Goal: Transaction & Acquisition: Purchase product/service

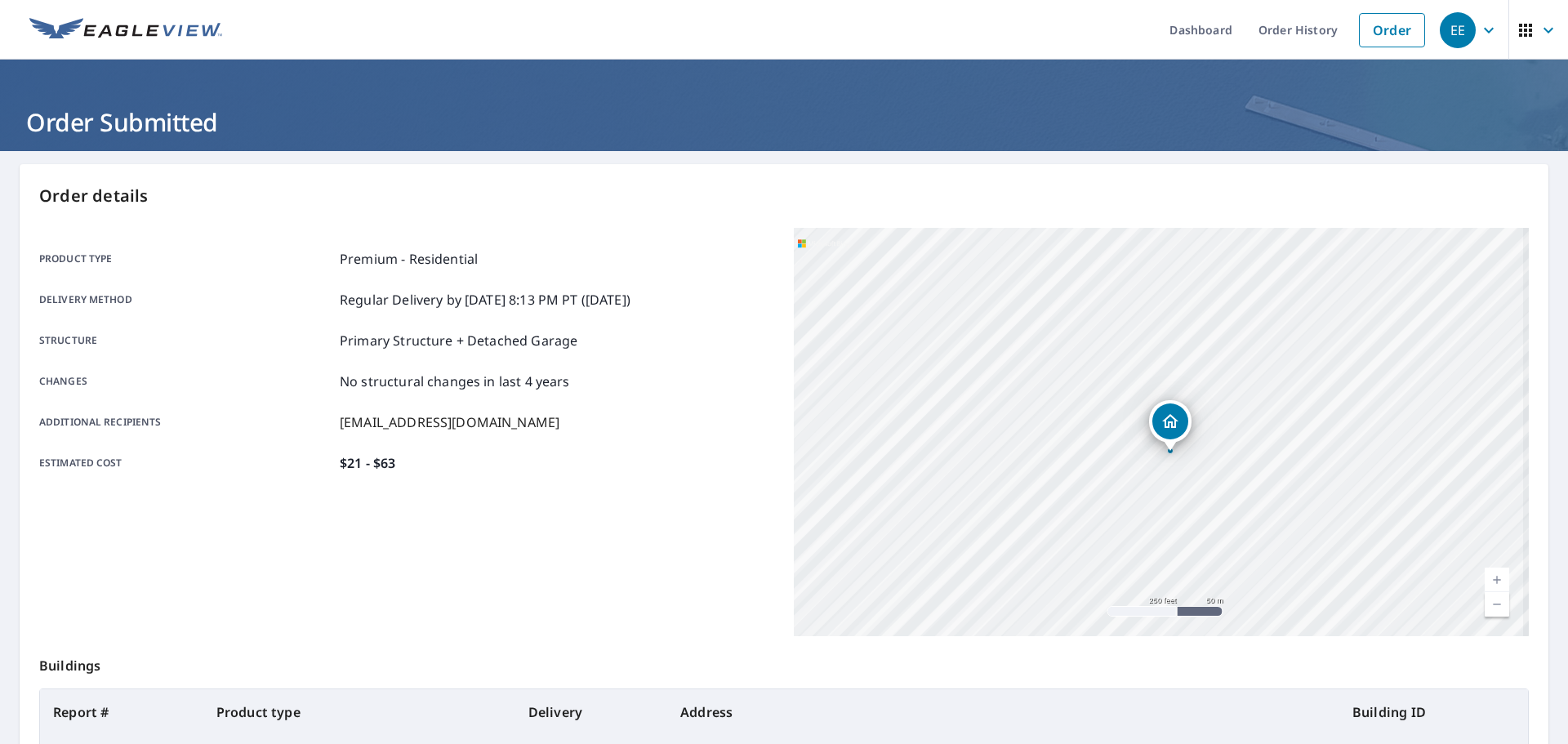
scroll to position [163, 0]
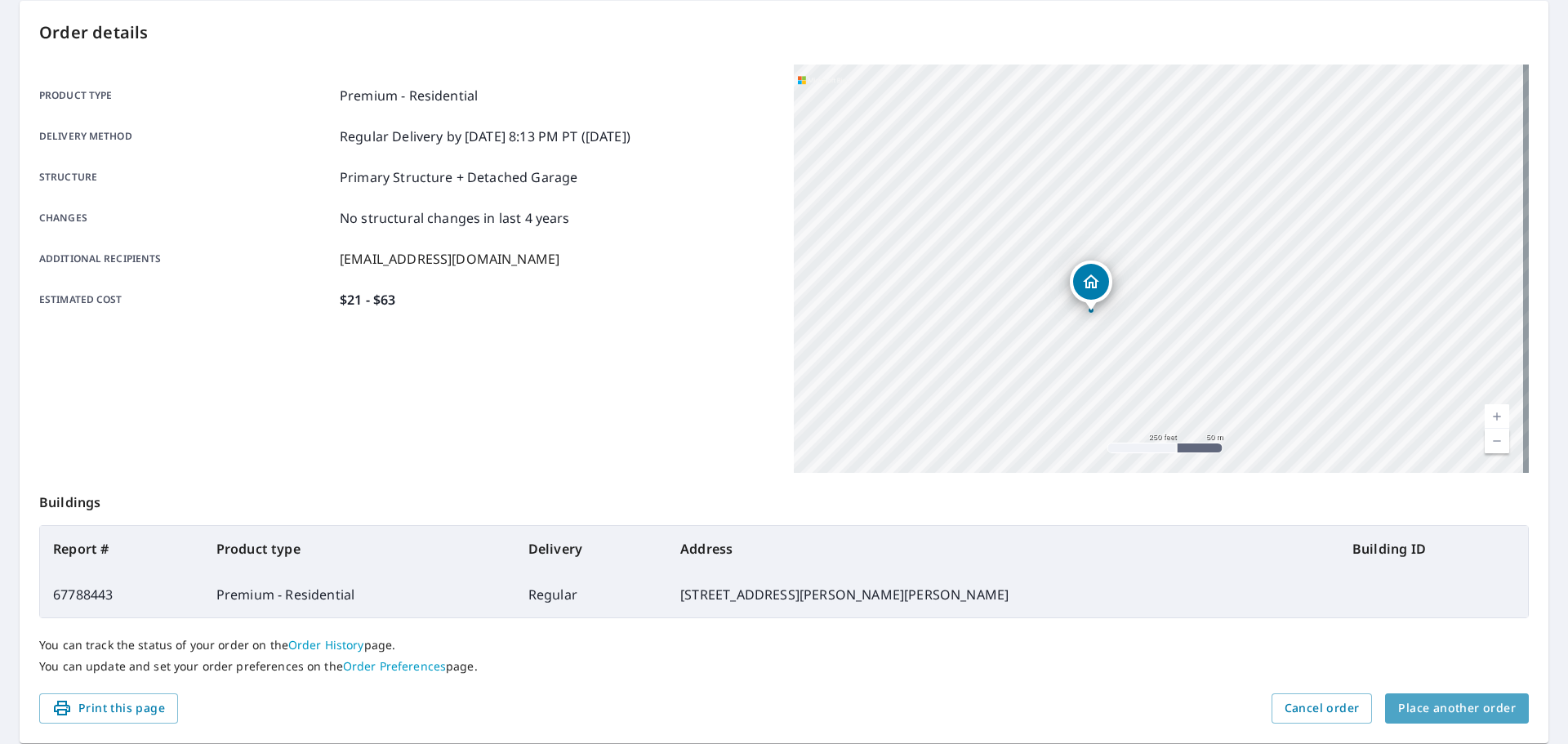
click at [1451, 707] on span "Place another order" at bounding box center [1457, 709] width 118 height 21
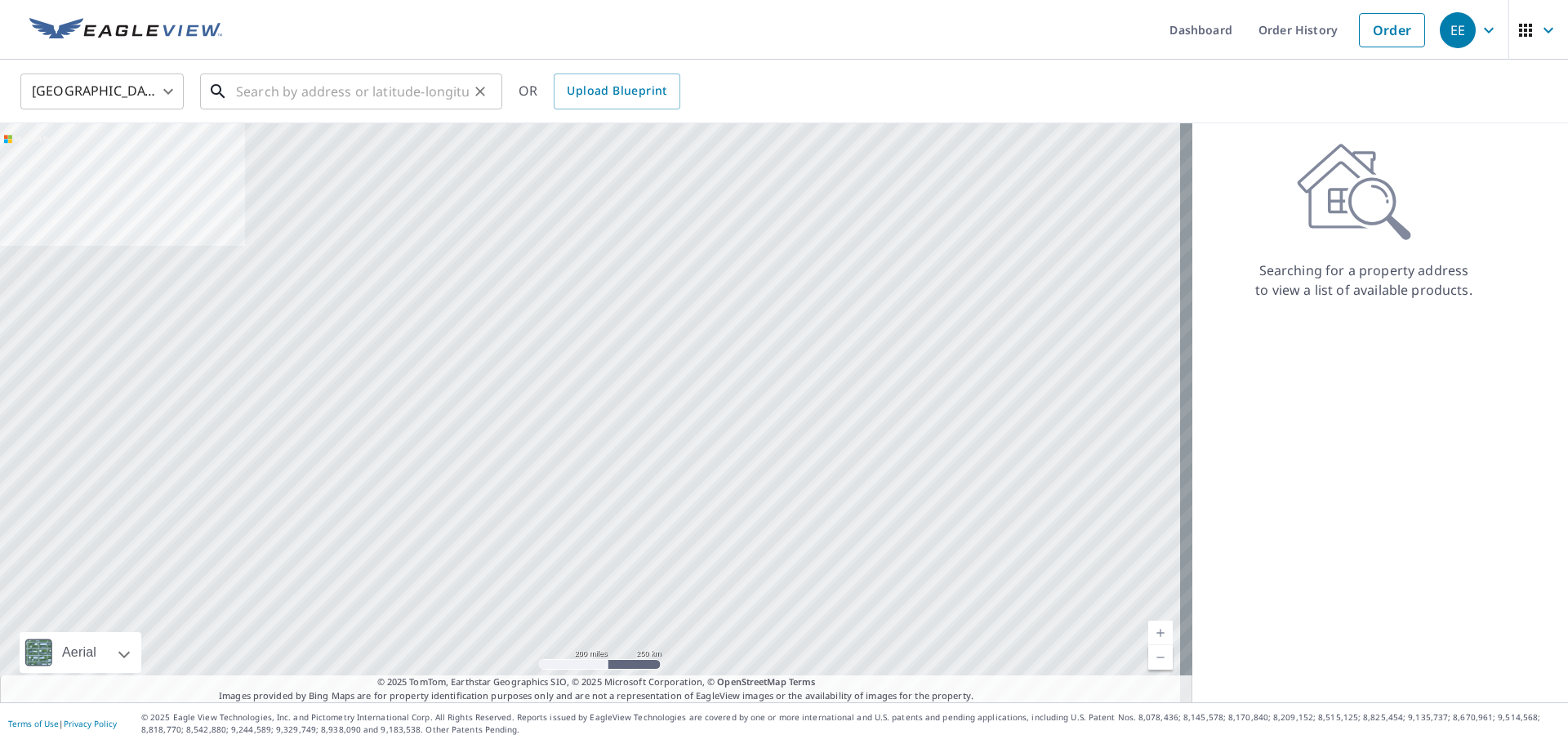
click at [354, 90] on input "text" at bounding box center [352, 91] width 233 height 46
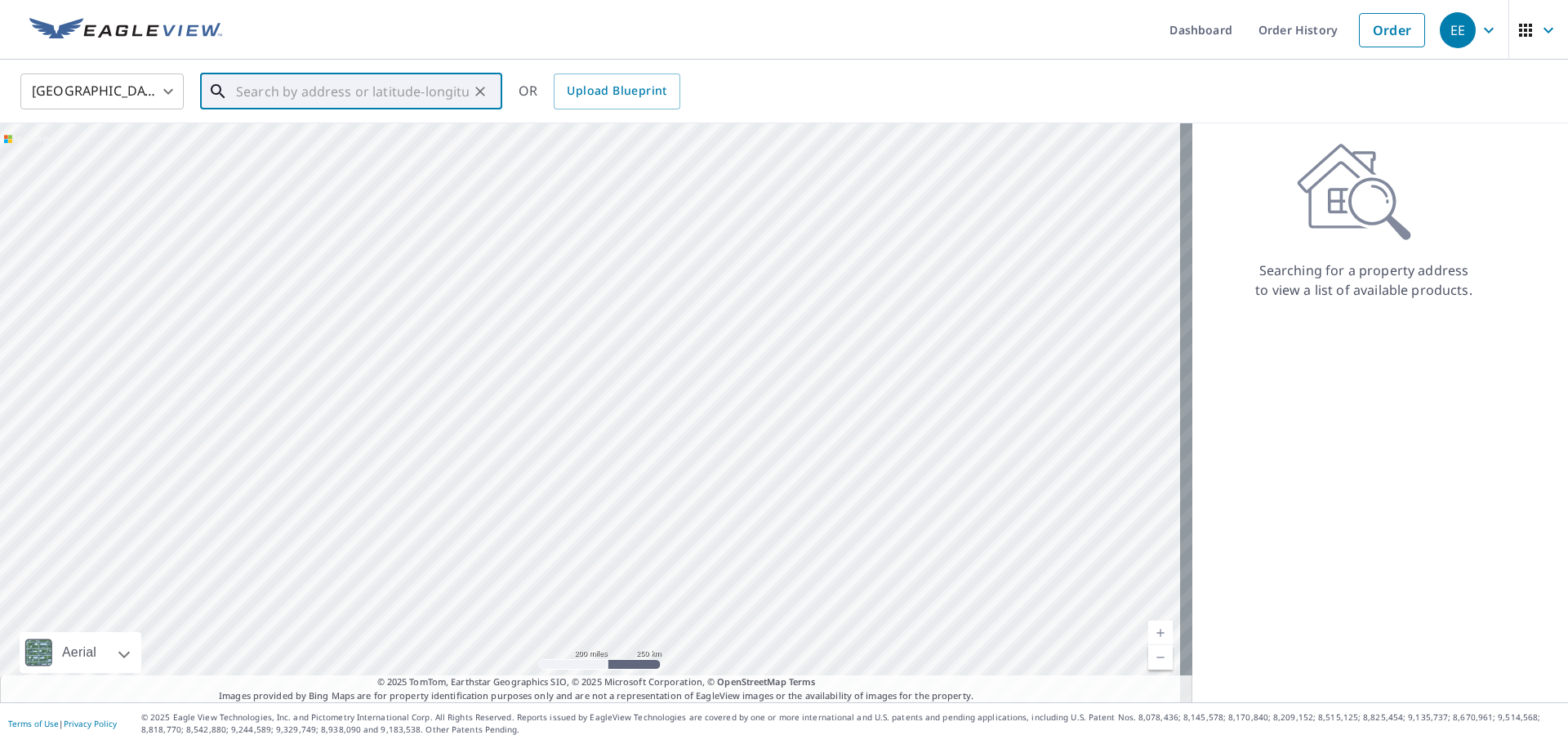
paste input "[STREET_ADDRESS][US_STATE]"
click at [312, 147] on span "[STREET_ADDRESS]" at bounding box center [361, 138] width 256 height 20
type input "[STREET_ADDRESS][US_STATE]"
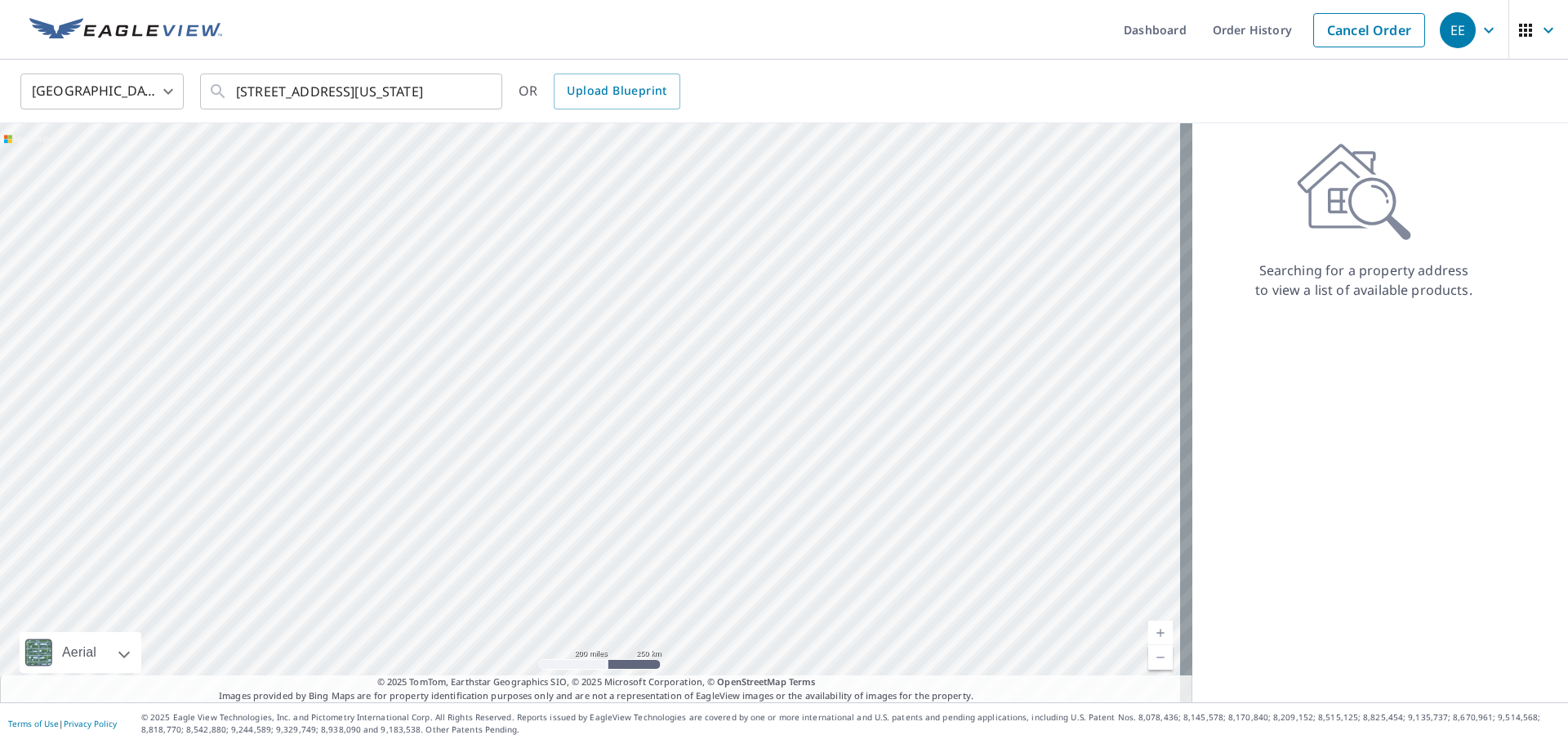
scroll to position [0, 0]
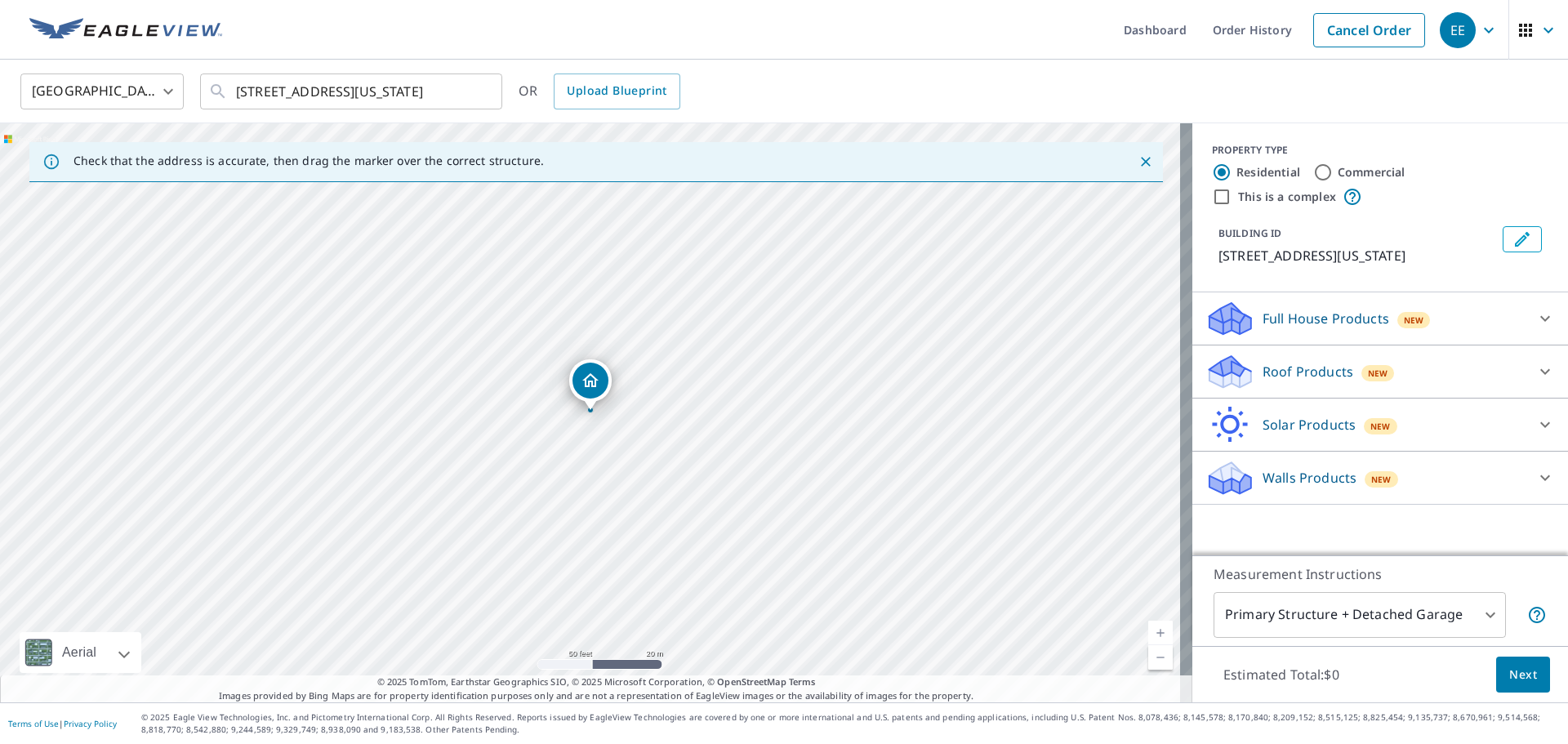
click at [1310, 381] on p "Roof Products" at bounding box center [1308, 371] width 90 height 20
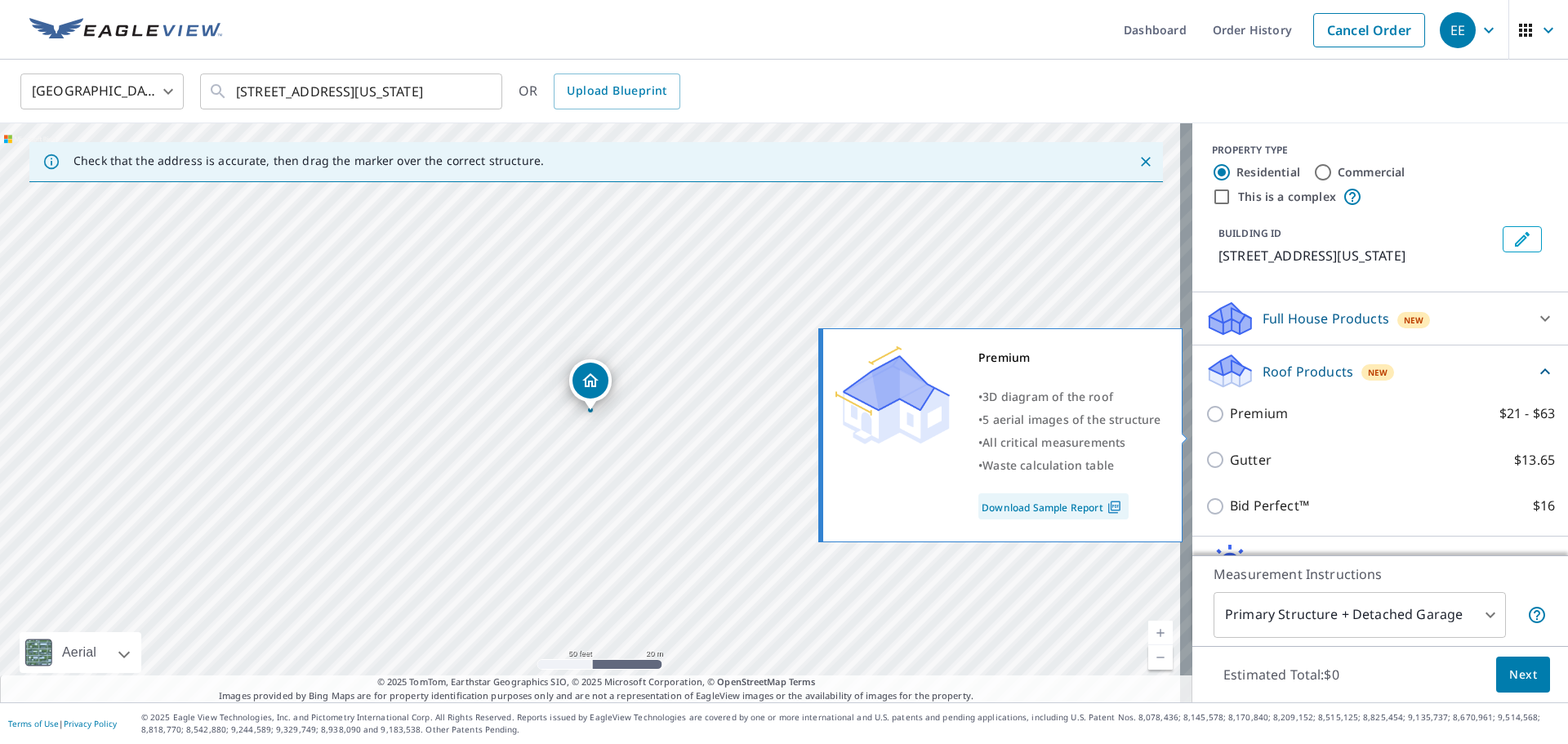
click at [1205, 424] on input "Premium $21 - $63" at bounding box center [1218, 413] width 24 height 20
checkbox input "true"
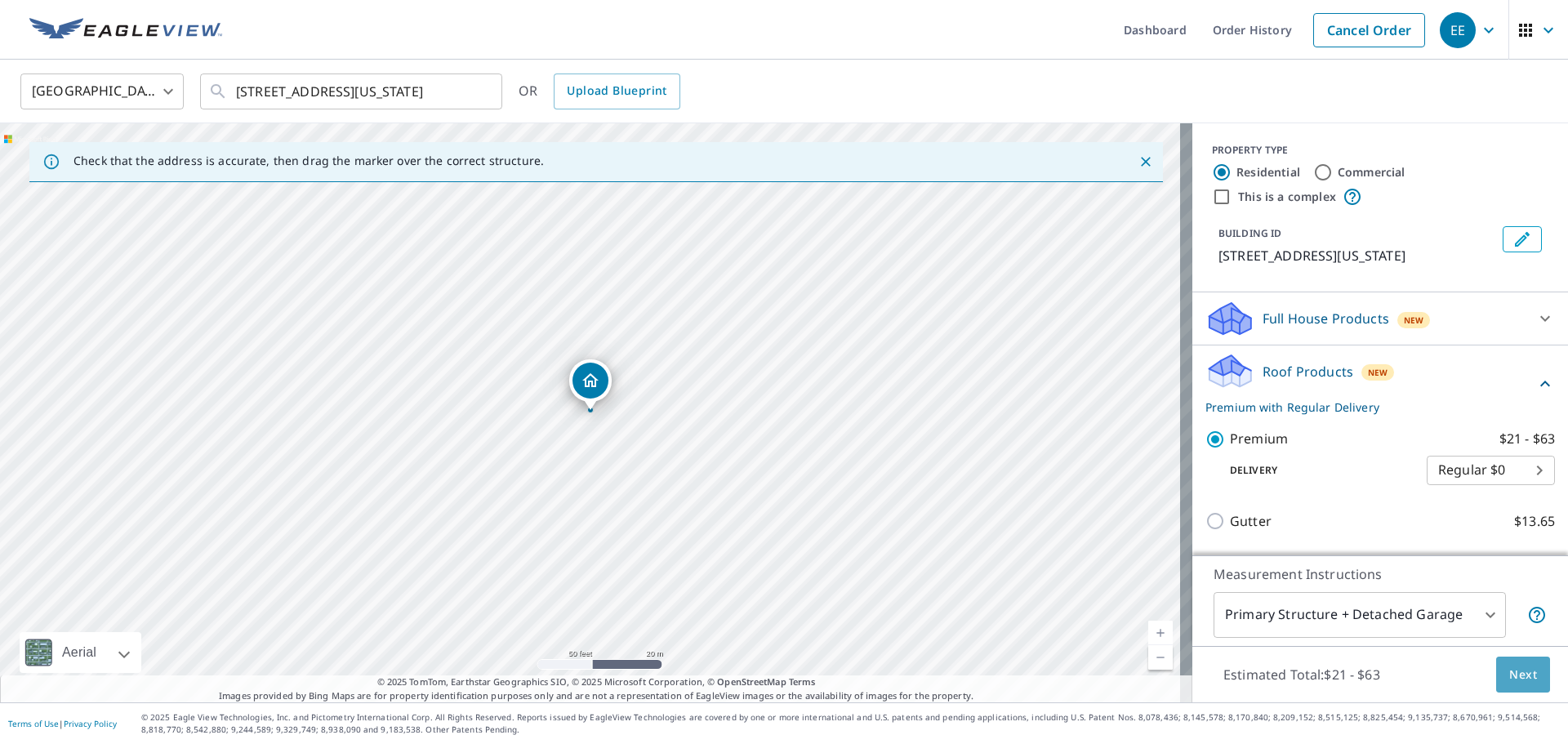
click at [1514, 674] on span "Next" at bounding box center [1523, 675] width 27 height 21
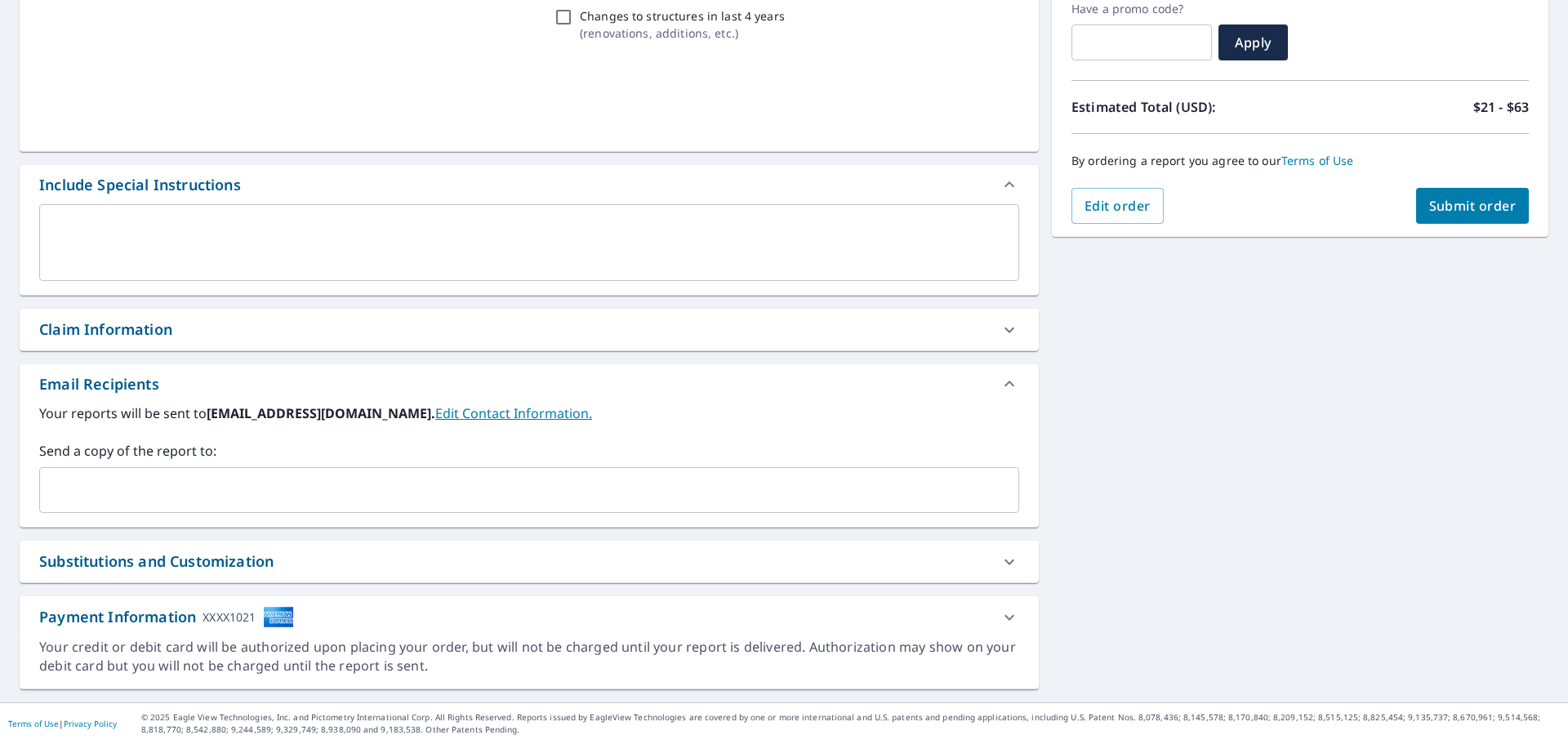
scroll to position [284, 0]
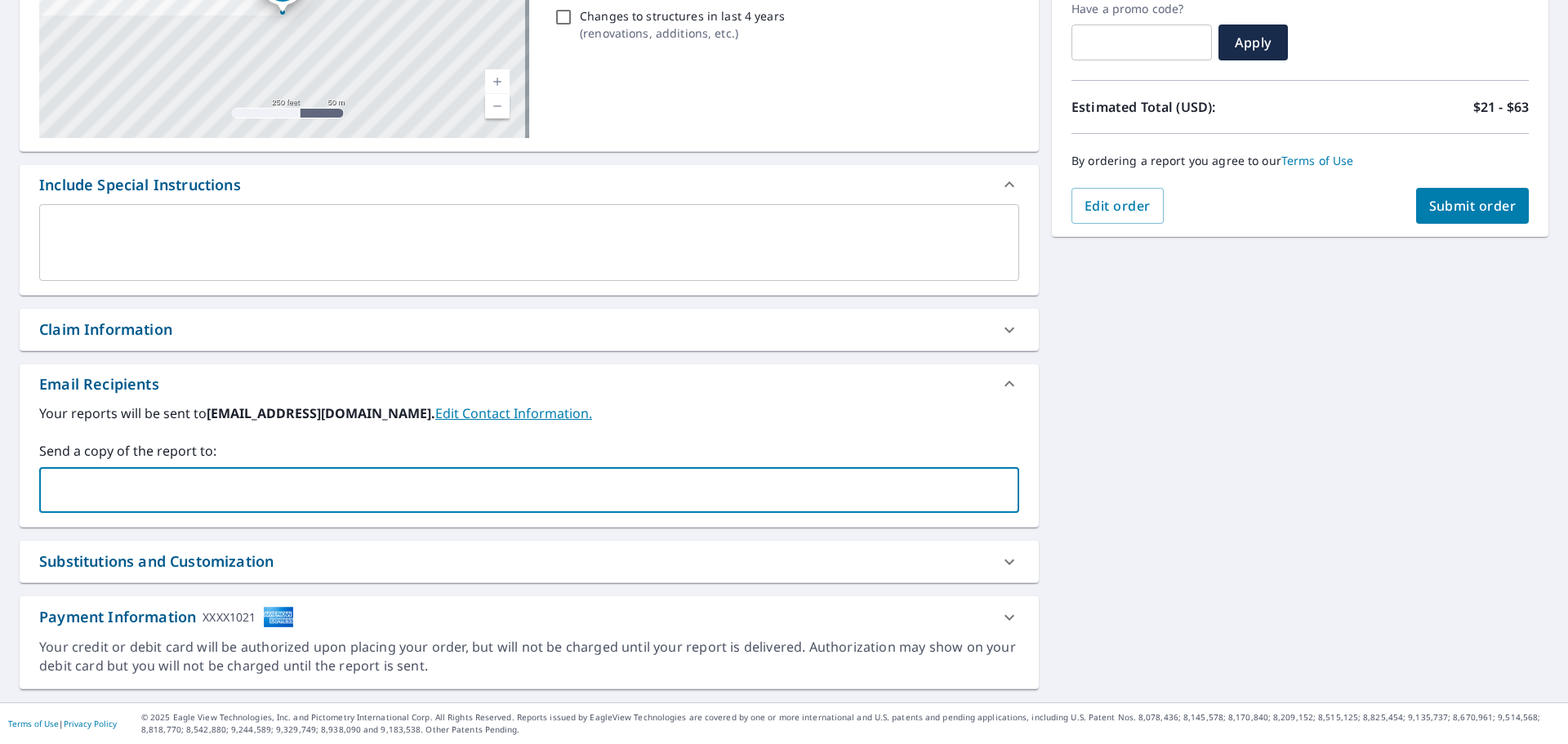
click at [90, 478] on input "text" at bounding box center [516, 490] width 941 height 31
type input "[EMAIL_ADDRESS][DOMAIN_NAME]"
click at [1447, 209] on span "Submit order" at bounding box center [1473, 205] width 88 height 18
checkbox input "true"
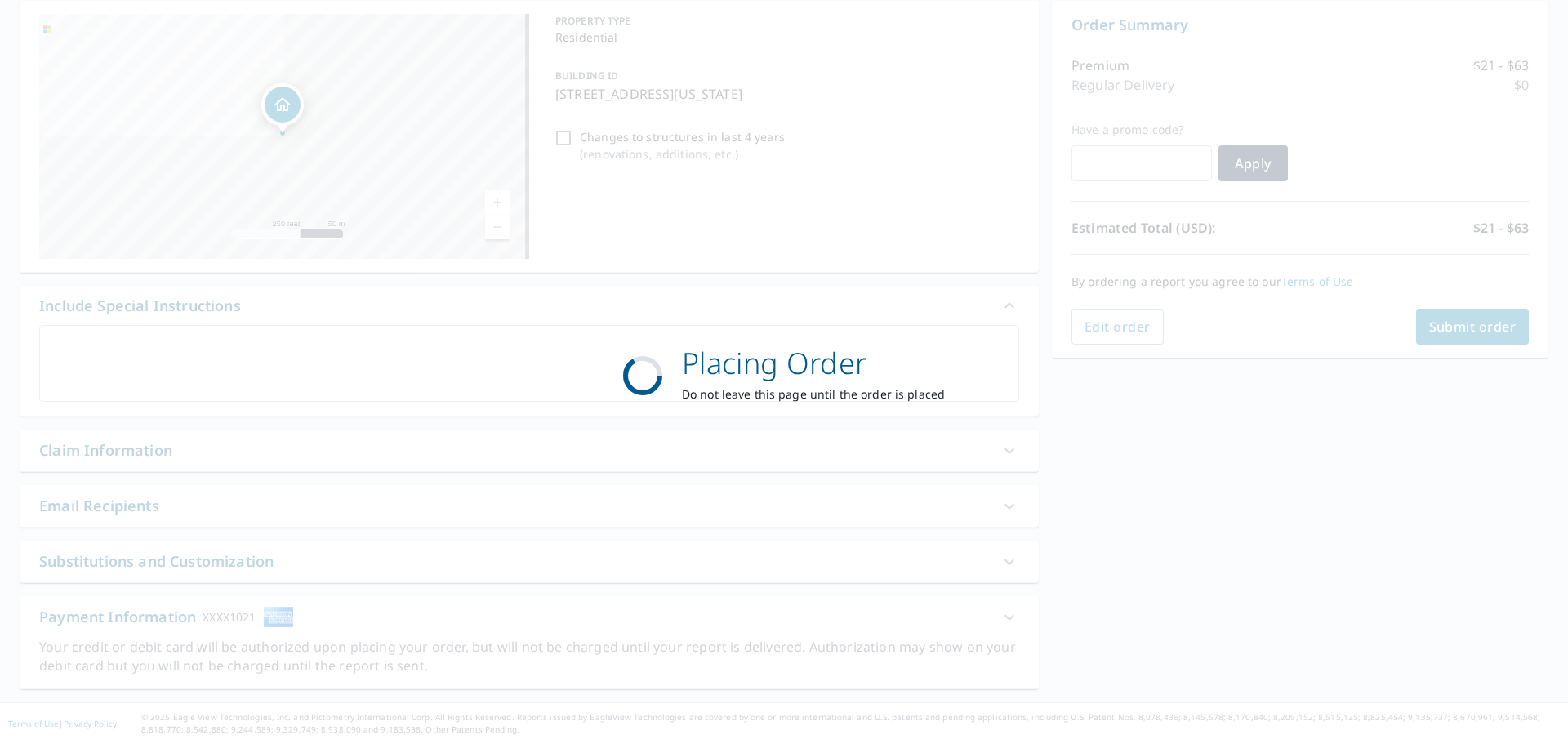
scroll to position [163, 0]
